Goal: Task Accomplishment & Management: Complete application form

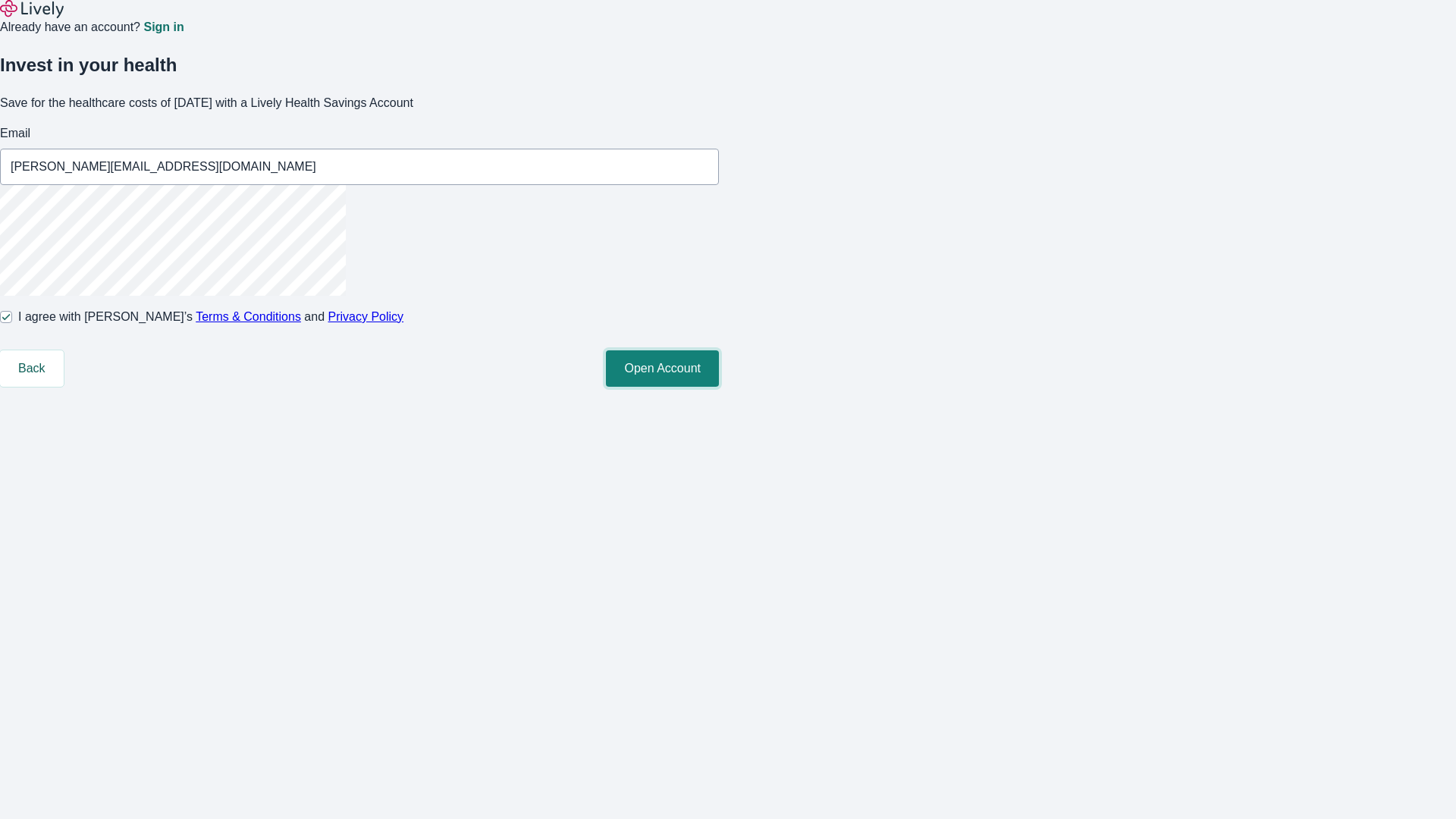
click at [719, 387] on button "Open Account" at bounding box center [662, 369] width 113 height 37
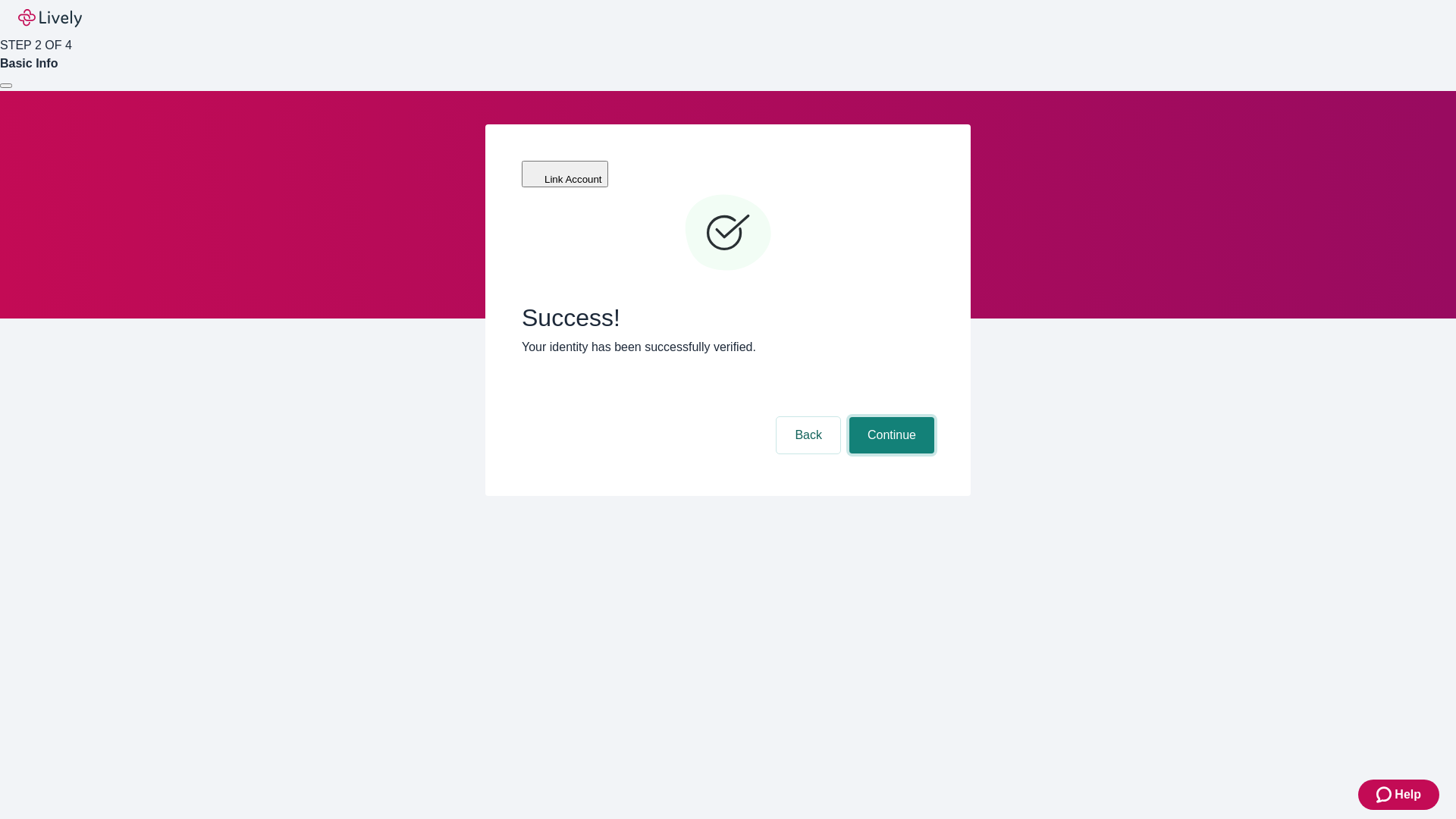
click at [889, 417] on button "Continue" at bounding box center [891, 436] width 85 height 37
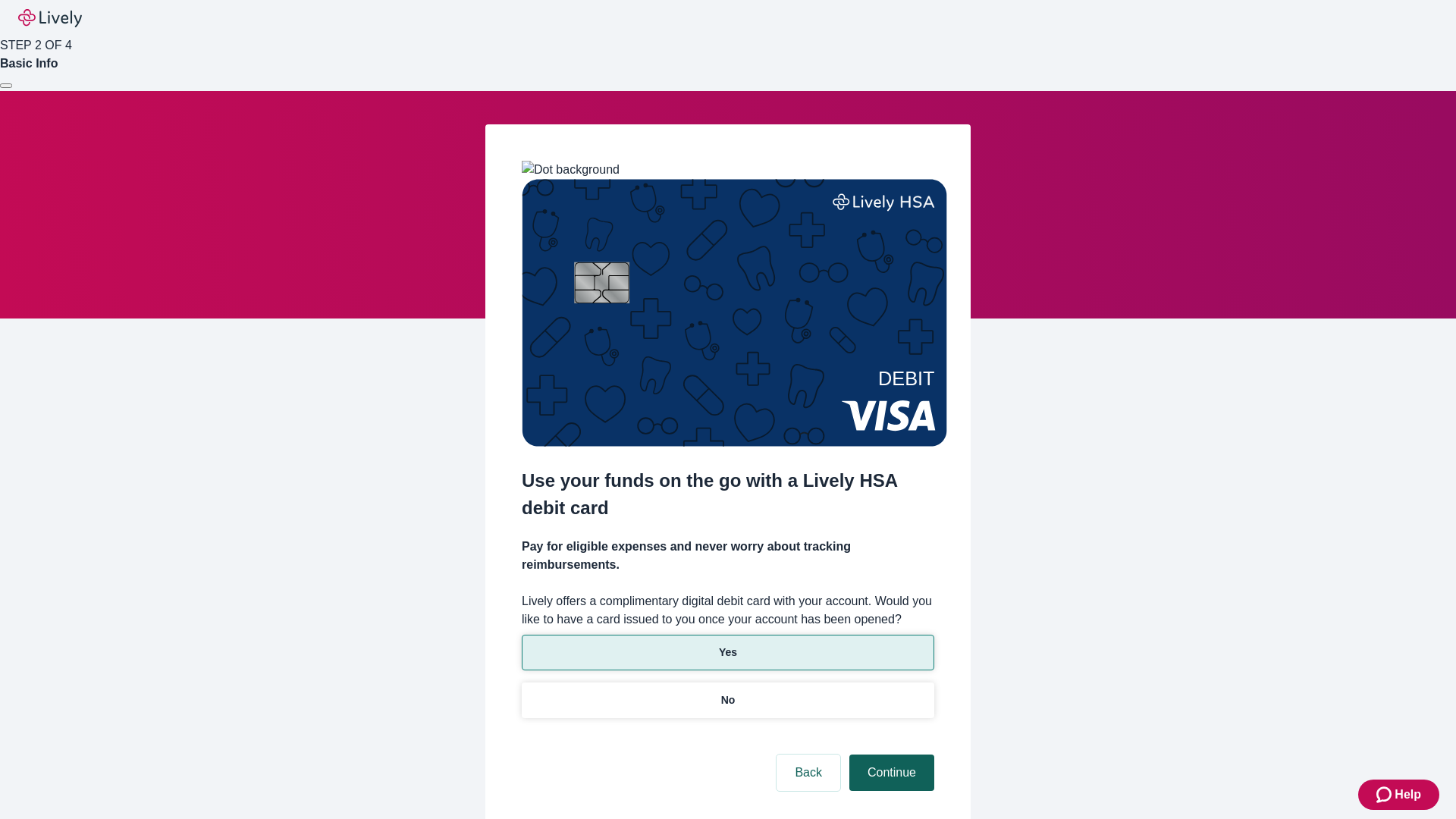
click at [728, 693] on p "No" at bounding box center [728, 701] width 14 height 16
click at [889, 755] on button "Continue" at bounding box center [891, 774] width 85 height 37
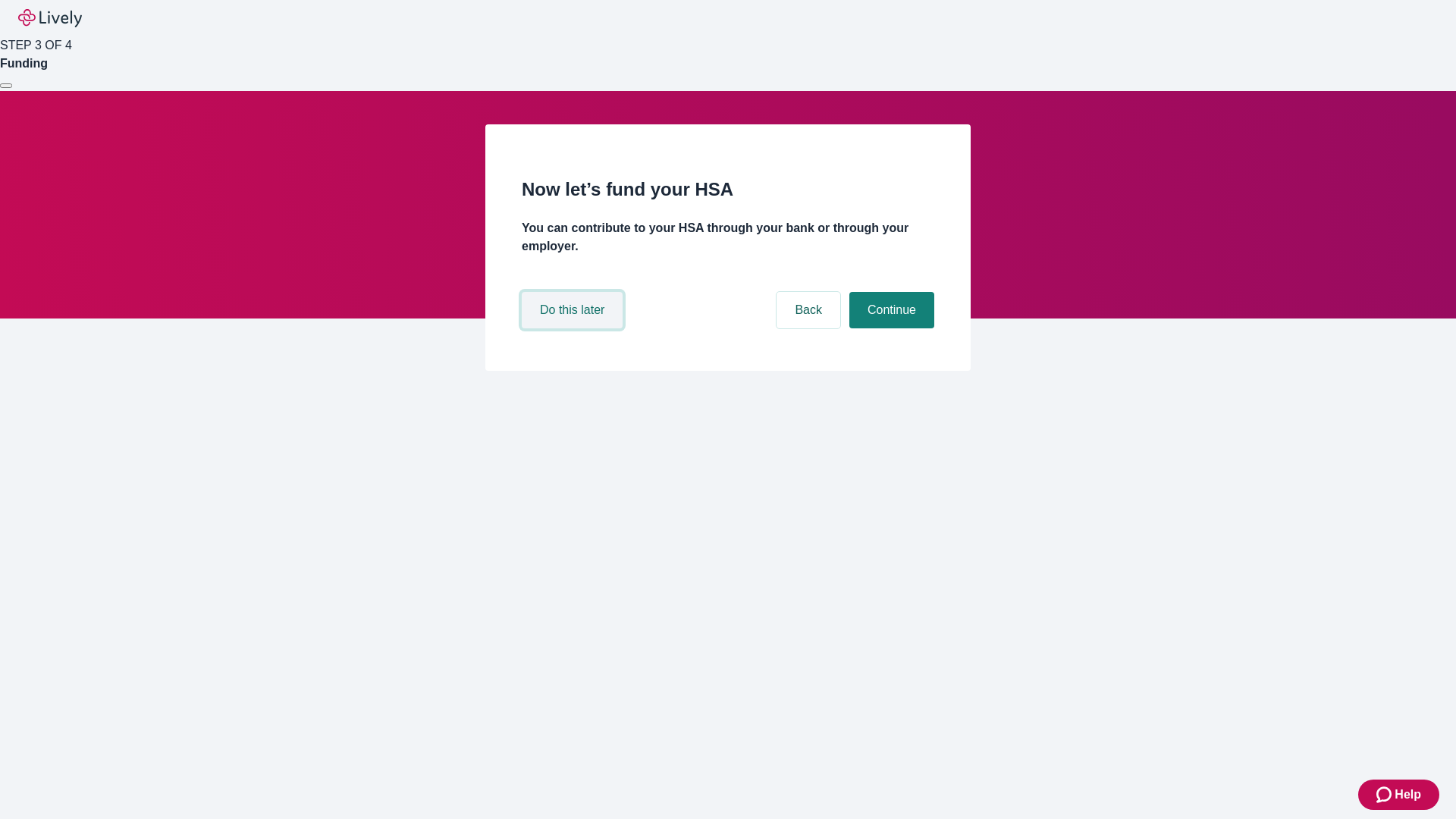
click at [574, 328] on button "Do this later" at bounding box center [572, 311] width 101 height 37
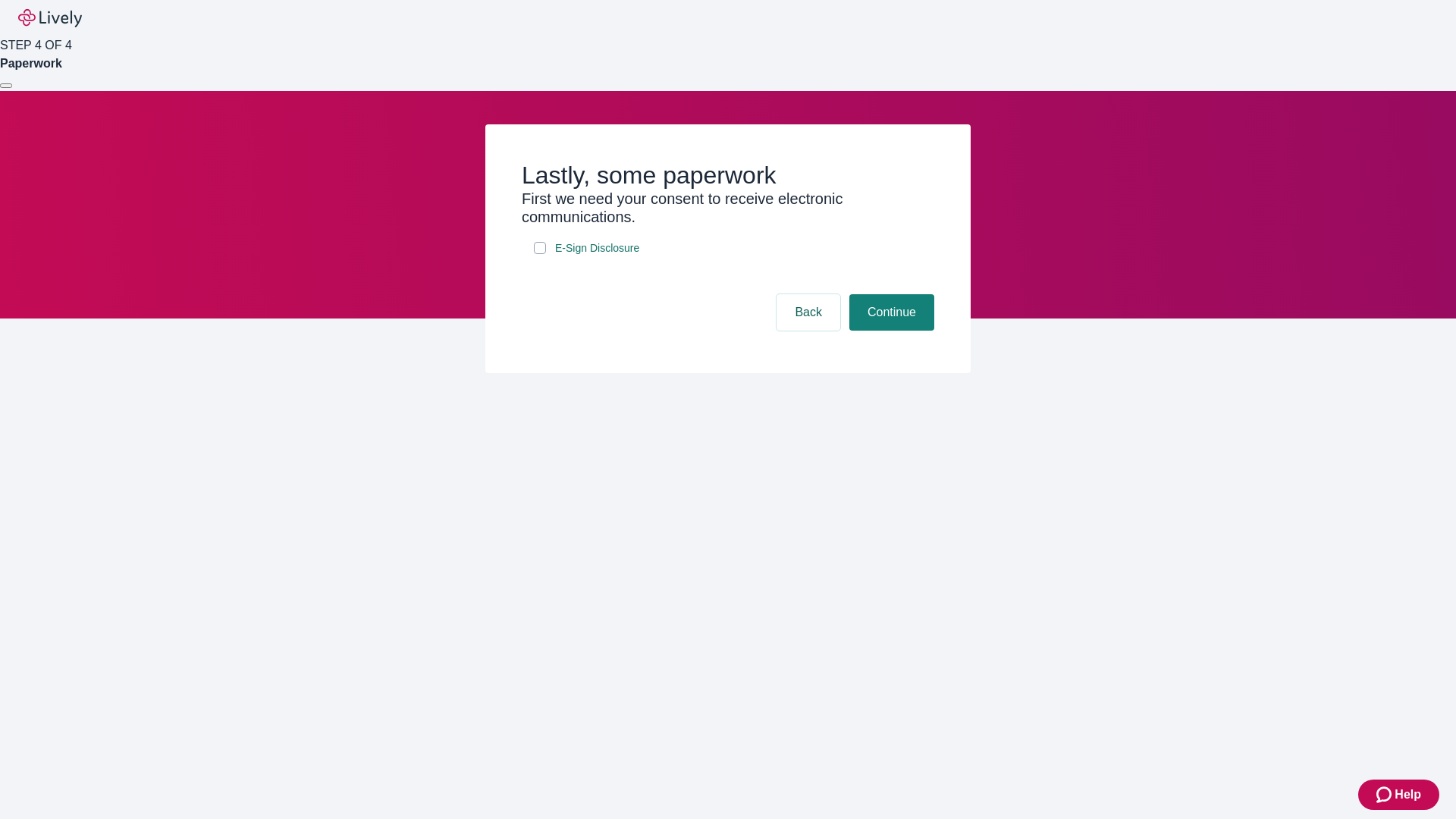
click at [540, 254] on input "E-Sign Disclosure" at bounding box center [540, 248] width 12 height 12
checkbox input "true"
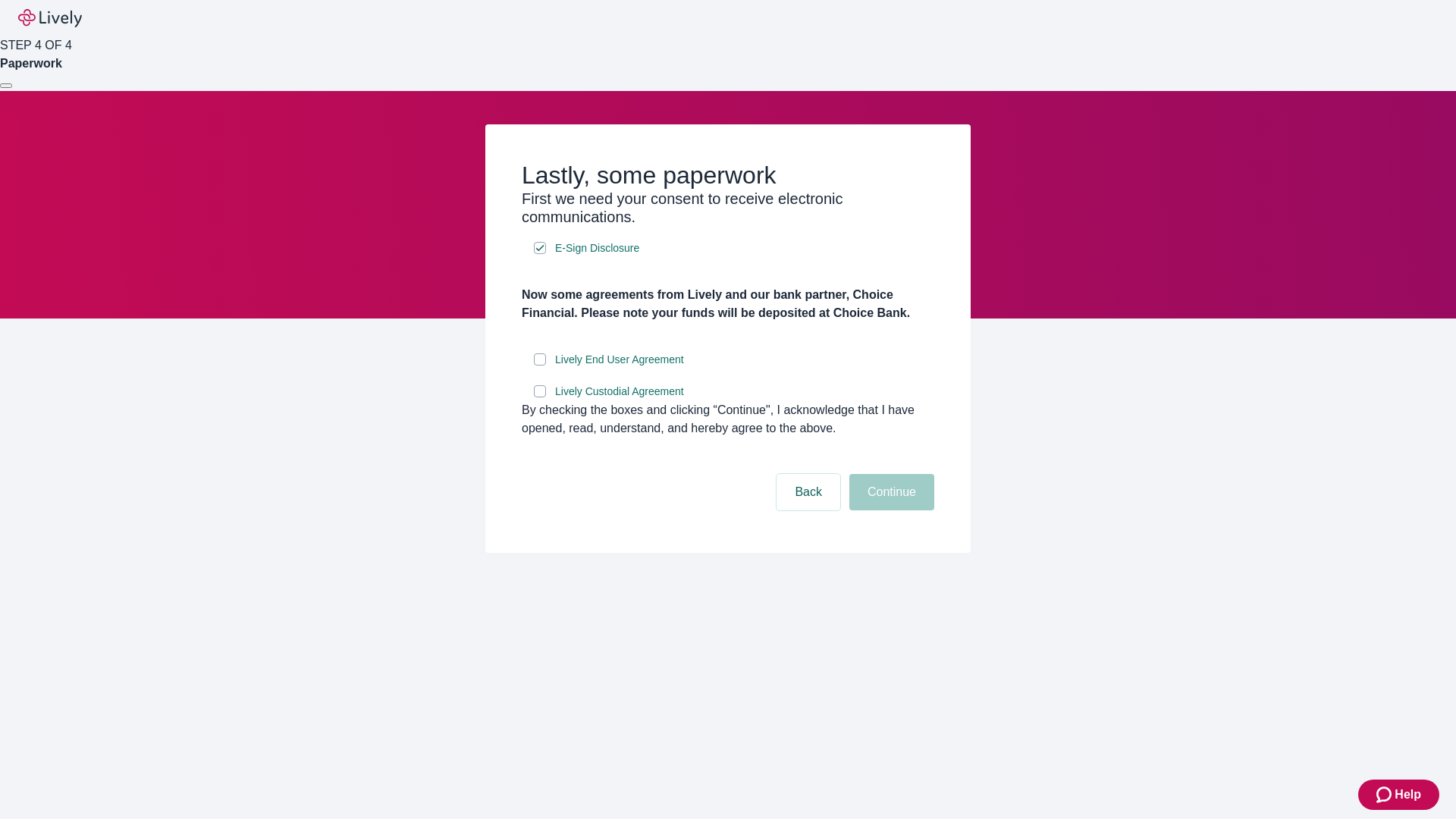
click at [540, 366] on input "Lively End User Agreement" at bounding box center [540, 360] width 12 height 12
checkbox input "true"
click at [540, 397] on input "Lively Custodial Agreement" at bounding box center [540, 391] width 12 height 12
checkbox input "true"
click at [889, 511] on button "Continue" at bounding box center [891, 493] width 85 height 37
